Goal: Information Seeking & Learning: Learn about a topic

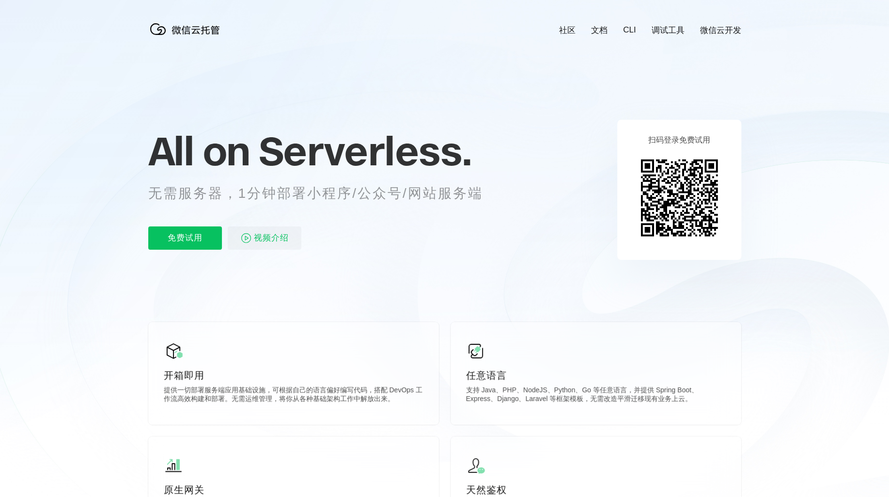
scroll to position [0, 1723]
drag, startPoint x: 337, startPoint y: 198, endPoint x: 364, endPoint y: 198, distance: 27.1
click at [363, 198] on p "无需服务器，1分钟部署小程序/公众号/网站服务端" at bounding box center [324, 193] width 353 height 19
click at [364, 198] on p "无需服务器，1分钟部署小程序/公众号/网站服务端" at bounding box center [324, 193] width 353 height 19
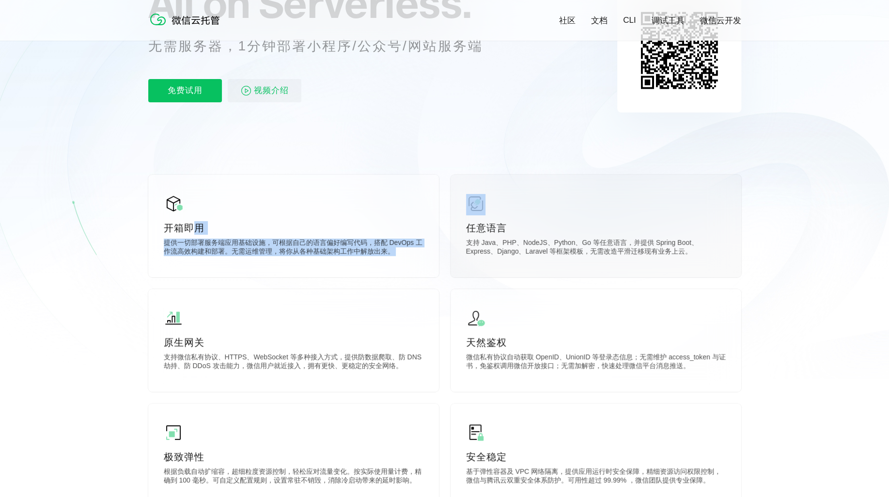
drag, startPoint x: 246, startPoint y: 235, endPoint x: 454, endPoint y: 237, distance: 207.4
click at [454, 237] on div "开箱即用 提供一切部署服务端应用基础设施，可根据自己的语言偏好编写代码，搭配 DevOps 工作流高效构建和部署。无需运维管理，将你从各种基础架构工作中解放出…" at bounding box center [444, 403] width 593 height 459
click at [367, 257] on p "提供一切部署服务端应用基础设施，可根据自己的语言偏好编写代码，搭配 DevOps 工作流高效构建和部署。无需运维管理，将你从各种基础架构工作中解放出来。" at bounding box center [294, 247] width 260 height 19
drag, startPoint x: 363, startPoint y: 254, endPoint x: 458, endPoint y: 262, distance: 95.3
click at [181, 250] on p "提供一切部署服务端应用基础设施，可根据自己的语言偏好编写代码，搭配 DevOps 工作流高效构建和部署。无需运维管理，将你从各种基础架构工作中解放出来。" at bounding box center [294, 247] width 260 height 19
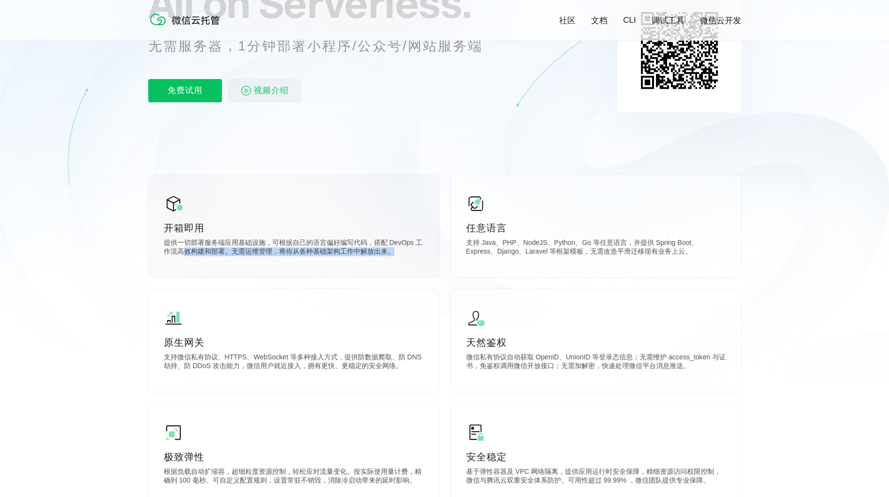
click at [398, 255] on p "提供一切部署服务端应用基础设施，可根据自己的语言偏好编写代码，搭配 DevOps 工作流高效构建和部署。无需运维管理，将你从各种基础架构工作中解放出来。" at bounding box center [294, 247] width 260 height 19
drag, startPoint x: 398, startPoint y: 255, endPoint x: 208, endPoint y: 241, distance: 190.5
click at [208, 241] on p "提供一切部署服务端应用基础设施，可根据自己的语言偏好编写代码，搭配 DevOps 工作流高效构建和部署。无需运维管理，将你从各种基础架构工作中解放出来。" at bounding box center [294, 247] width 260 height 19
click at [257, 240] on p "提供一切部署服务端应用基础设施，可根据自己的语言偏好编写代码，搭配 DevOps 工作流高效构建和部署。无需运维管理，将你从各种基础架构工作中解放出来。" at bounding box center [294, 247] width 260 height 19
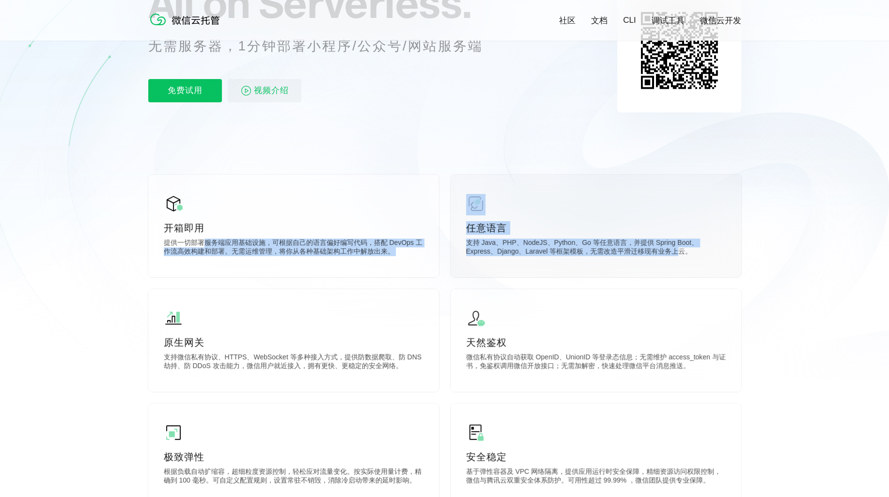
drag, startPoint x: 204, startPoint y: 240, endPoint x: 699, endPoint y: 252, distance: 494.9
click at [697, 251] on div "开箱即用 提供一切部署服务端应用基础设施，可根据自己的语言偏好编写代码，搭配 DevOps 工作流高效构建和部署。无需运维管理，将你从各种基础架构工作中解放出…" at bounding box center [444, 403] width 593 height 459
click at [699, 252] on p "支持 Java、PHP、NodeJS、Python、Go 等任意语言，并提供 Spring Boot、Express、Django、Laravel 等框架模板…" at bounding box center [596, 247] width 260 height 19
drag, startPoint x: 699, startPoint y: 252, endPoint x: 198, endPoint y: 258, distance: 501.1
click at [198, 256] on div "开箱即用 提供一切部署服务端应用基础设施，可根据自己的语言偏好编写代码，搭配 DevOps 工作流高效构建和部署。无需运维管理，将你从各种基础架构工作中解放出…" at bounding box center [444, 403] width 593 height 459
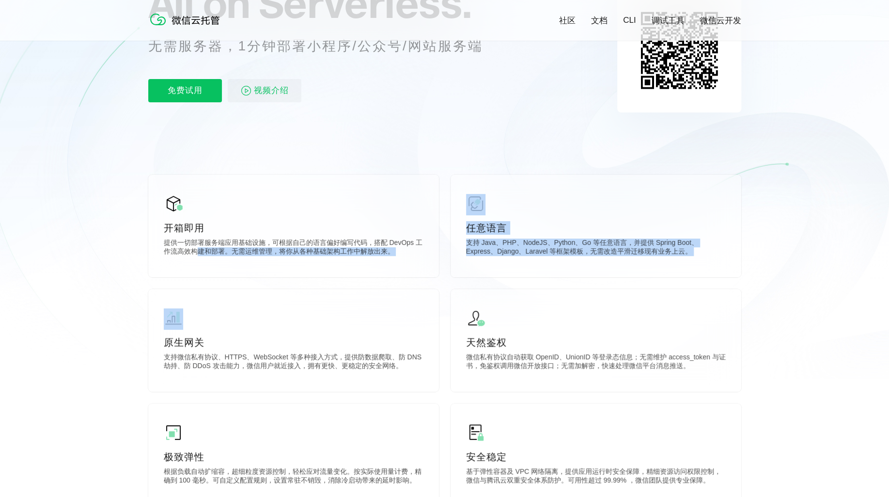
scroll to position [242, 0]
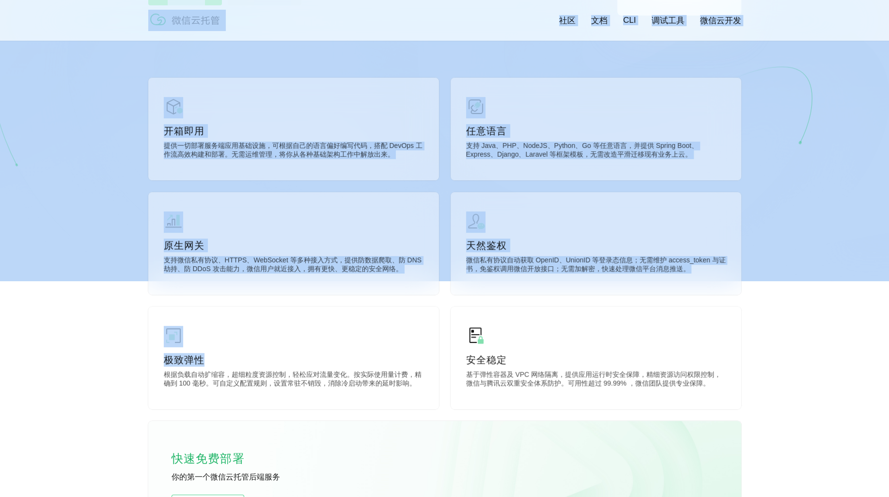
drag, startPoint x: 357, startPoint y: 295, endPoint x: 427, endPoint y: 306, distance: 71.1
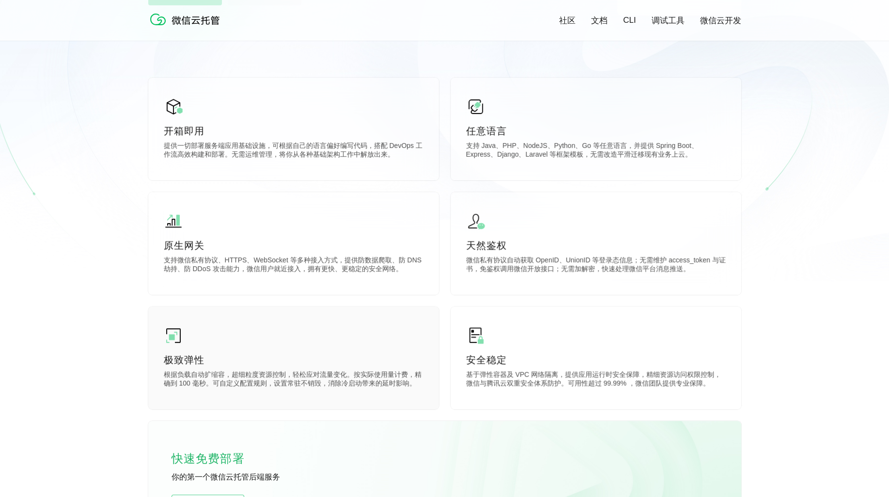
drag, startPoint x: 317, startPoint y: 373, endPoint x: 228, endPoint y: 373, distance: 89.2
click at [316, 373] on p "根据负载自动扩缩容，超细粒度资源控制，轻松应对流量变化。按实际使用量计费，精确到 100 毫秒。可自定义配置规则，设置常驻不销毁，消除冷启动带来的延时影响。" at bounding box center [294, 379] width 260 height 19
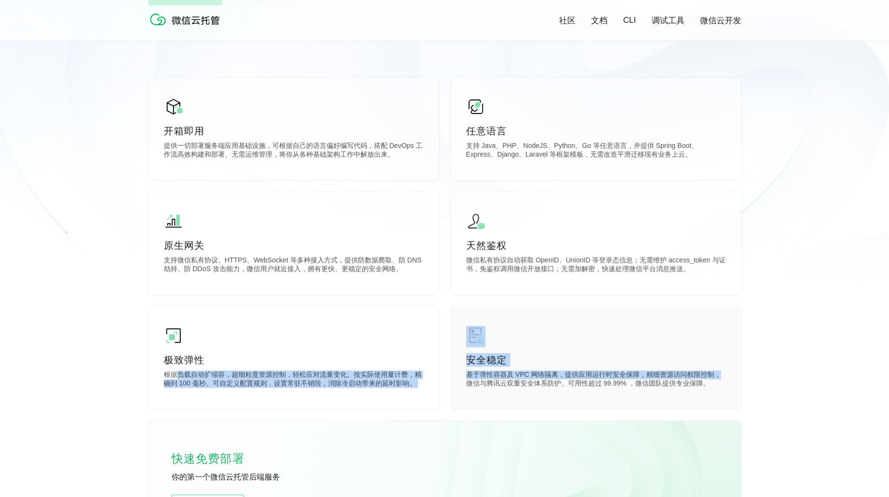
drag, startPoint x: 177, startPoint y: 373, endPoint x: 460, endPoint y: 391, distance: 283.6
click at [464, 390] on div "开箱即用 提供一切部署服务端应用基础设施，可根据自己的语言偏好编写代码，搭配 DevOps 工作流高效构建和部署。无需运维管理，将你从各种基础架构工作中解放出…" at bounding box center [444, 307] width 593 height 459
click at [406, 394] on div "极致弹性 根据负载自动扩缩容，超细粒度资源控制，轻松应对流量变化。按实际使用量计费，精确到 100 毫秒。可自定义配置规则，设置常驻不销毁，消除冷启动带来的延…" at bounding box center [293, 357] width 291 height 103
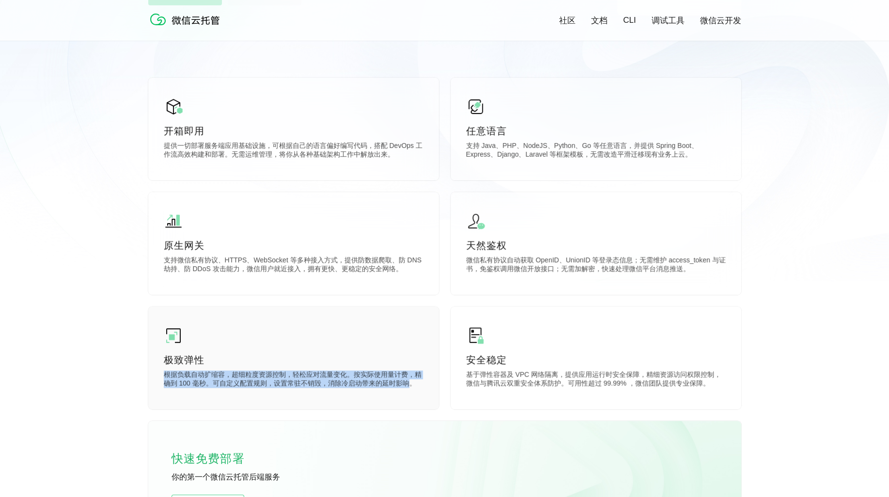
drag, startPoint x: 410, startPoint y: 392, endPoint x: 156, endPoint y: 373, distance: 255.1
click at [156, 373] on div "极致弹性 根据负载自动扩缩容，超细粒度资源控制，轻松应对流量变化。按实际使用量计费，精确到 100 毫秒。可自定义配置规则，设置常驻不销毁，消除冷启动带来的延…" at bounding box center [293, 357] width 291 height 103
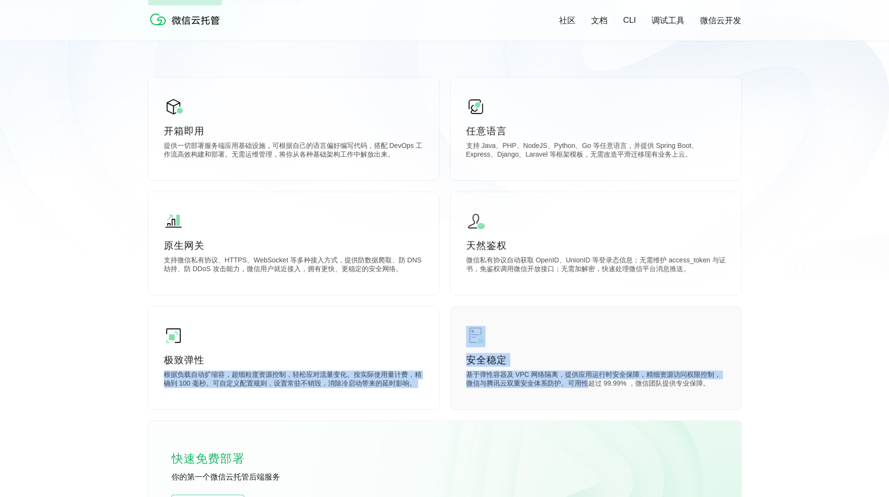
drag, startPoint x: 156, startPoint y: 373, endPoint x: 616, endPoint y: 393, distance: 460.8
click at [595, 392] on div "开箱即用 提供一切部署服务端应用基础设施，可根据自己的语言偏好编写代码，搭配 DevOps 工作流高效构建和部署。无需运维管理，将你从各种基础架构工作中解放出…" at bounding box center [444, 307] width 593 height 459
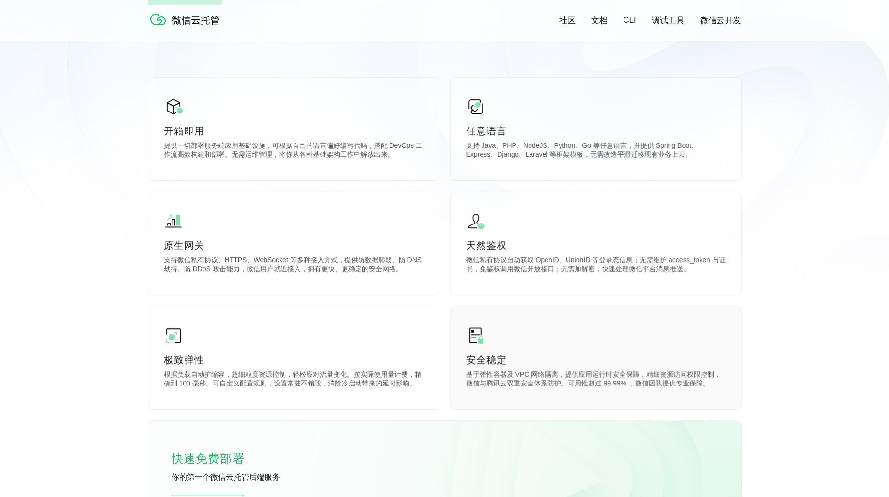
click at [616, 393] on div "安全稳定 基于弹性容器及 VPC 网络隔离，提供应用运行时安全保障，精细资源访问权限控制，微信与腾讯云双重安全体系防护。可用性超过 99.99% ，微信团队提…" at bounding box center [596, 357] width 291 height 103
drag, startPoint x: 661, startPoint y: 383, endPoint x: 487, endPoint y: 390, distance: 173.6
click at [496, 390] on p "基于弹性容器及 VPC 网络隔离，提供应用运行时安全保障，精细资源访问权限控制，微信与腾讯云双重安全体系防护。可用性超过 99.99% ，微信团队提供专业保障。" at bounding box center [596, 379] width 260 height 19
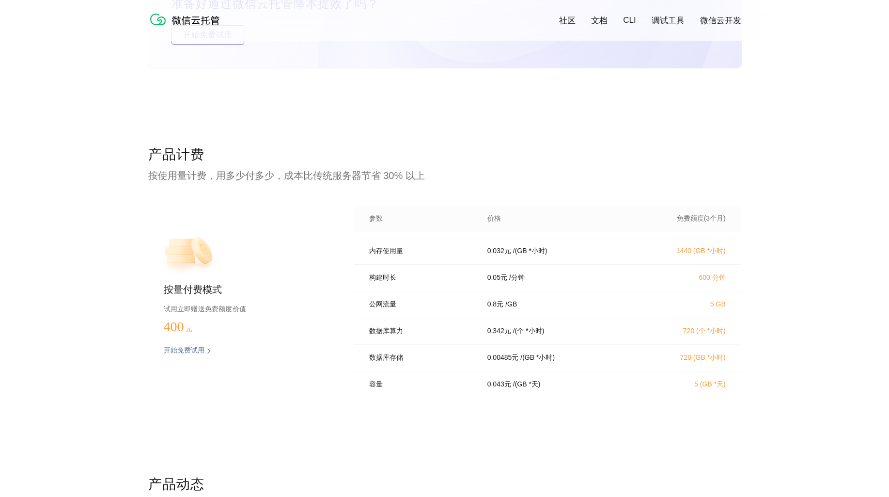
scroll to position [136, 0]
drag, startPoint x: 732, startPoint y: 310, endPoint x: 706, endPoint y: 440, distance: 132.9
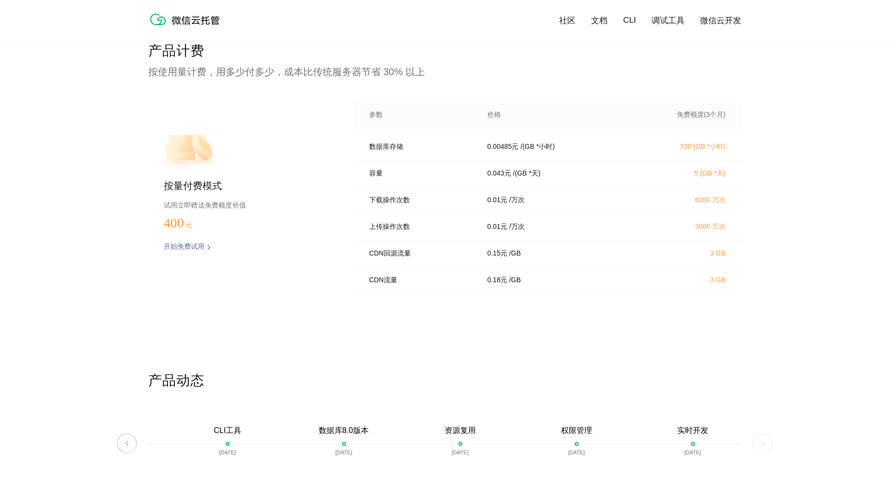
drag, startPoint x: 577, startPoint y: 261, endPoint x: 565, endPoint y: 416, distance: 155.5
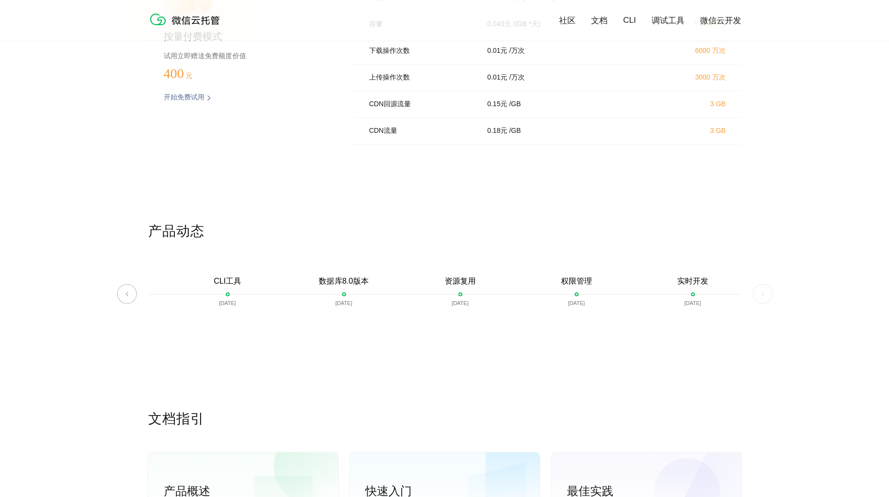
click at [858, 160] on div "产品计费 按使用量计费，用多少付多少，成本比传统服务器节省 30% 以上 按量付费模式 试用立即赠送免费额度价值 400 元 开始免费试用 预估费用 参数 价…" at bounding box center [444, 57] width 889 height 330
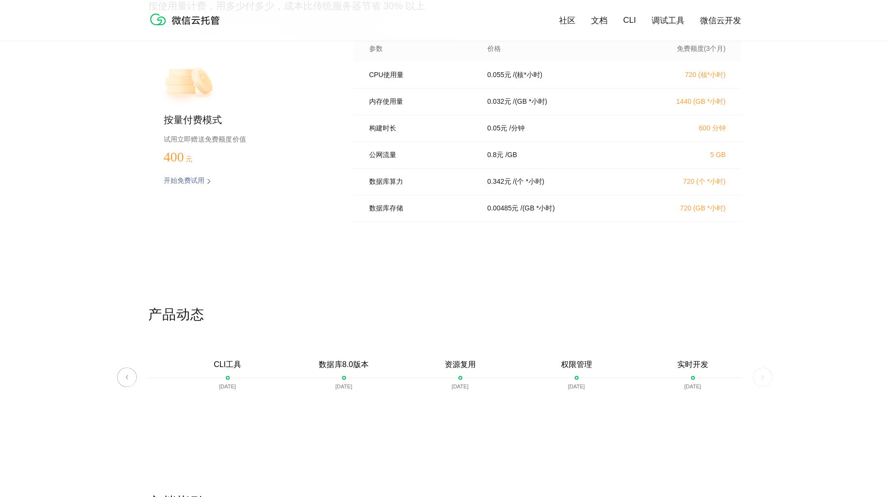
scroll to position [1769, 0]
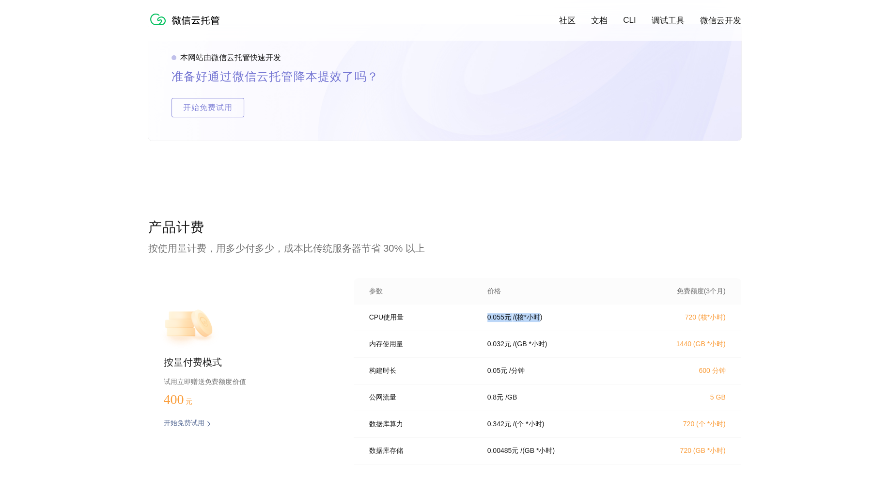
drag, startPoint x: 528, startPoint y: 318, endPoint x: 465, endPoint y: 318, distance: 63.0
click at [465, 318] on div "CPU使用量 0.055 元 / (核*小时) 720 (核*小时)" at bounding box center [548, 317] width 388 height 27
click at [465, 318] on p "CPU使用量" at bounding box center [421, 317] width 105 height 9
drag, startPoint x: 691, startPoint y: 327, endPoint x: 493, endPoint y: 319, distance: 197.9
click at [490, 320] on div "CPU使用量 0.055 元 / (核*小时) 720 (核*小时)" at bounding box center [548, 317] width 388 height 27
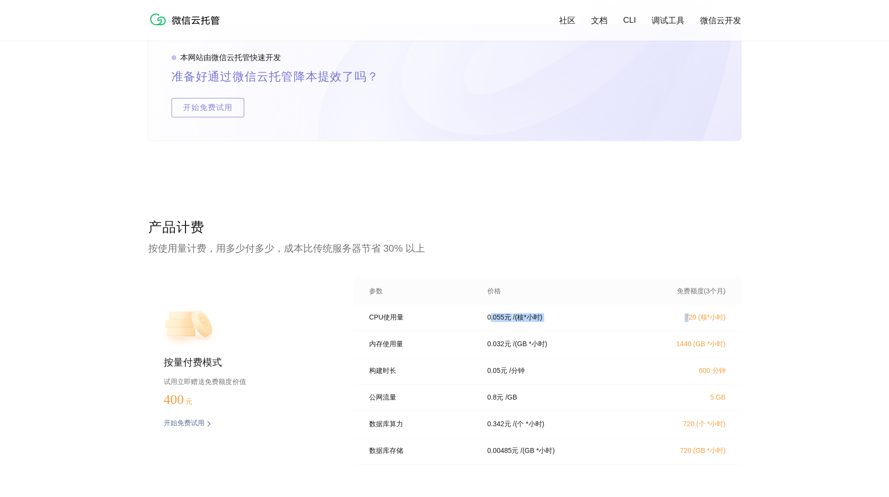
click at [493, 319] on p "0.055 元" at bounding box center [499, 317] width 24 height 9
drag, startPoint x: 493, startPoint y: 319, endPoint x: 575, endPoint y: 320, distance: 81.9
click at [575, 320] on div "0.055 元 / (核*小时)" at bounding box center [557, 317] width 163 height 9
